Goal: Navigation & Orientation: Find specific page/section

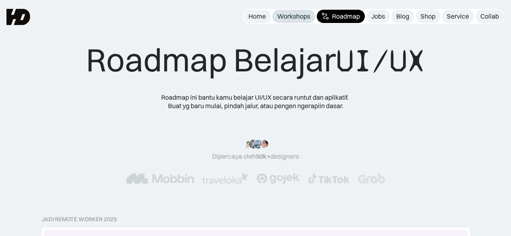
click at [299, 19] on div "Workshops" at bounding box center [293, 16] width 33 height 8
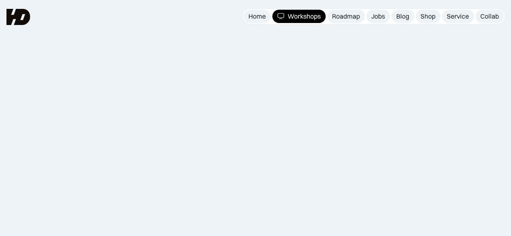
click at [378, 19] on div "Jobs" at bounding box center [378, 16] width 14 height 8
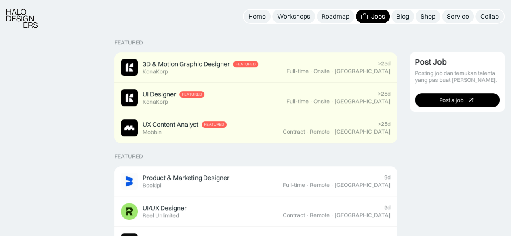
scroll to position [232, 0]
